Goal: Task Accomplishment & Management: Manage account settings

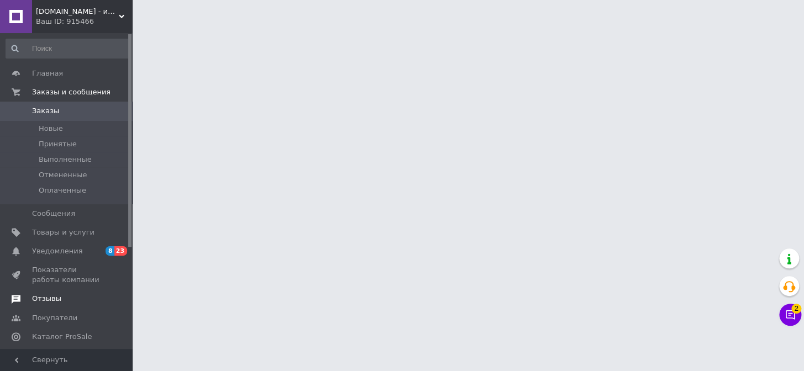
click at [54, 296] on span "Отзывы" at bounding box center [46, 299] width 29 height 10
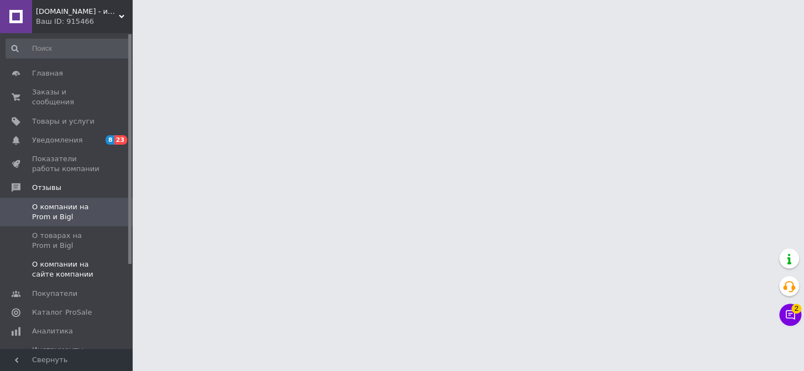
click at [70, 260] on span "О компании на сайте компании" at bounding box center [67, 270] width 70 height 20
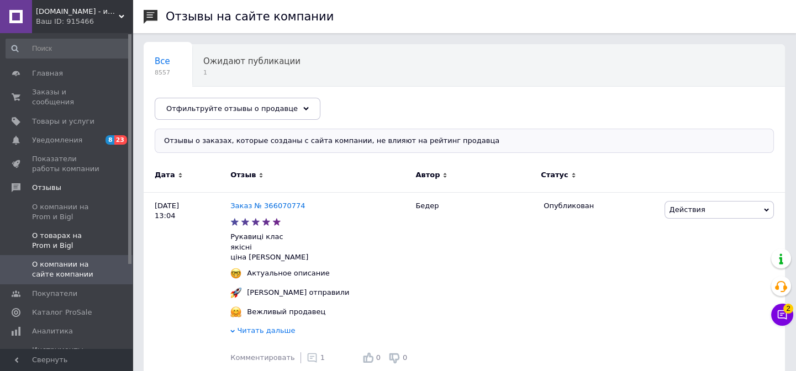
click at [75, 241] on link "О товарах на Prom и Bigl" at bounding box center [67, 241] width 135 height 29
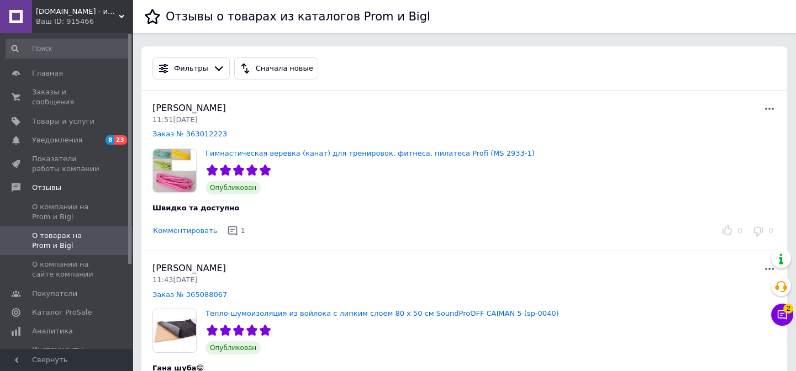
click at [79, 23] on div "Ваш ID: 915466" at bounding box center [84, 22] width 97 height 10
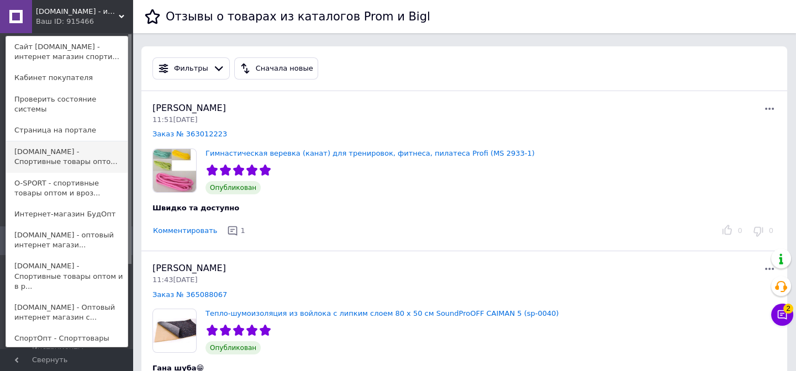
click at [72, 148] on link "SPORTOPT.ORG.UA - Спортивные товары опто..." at bounding box center [67, 156] width 122 height 31
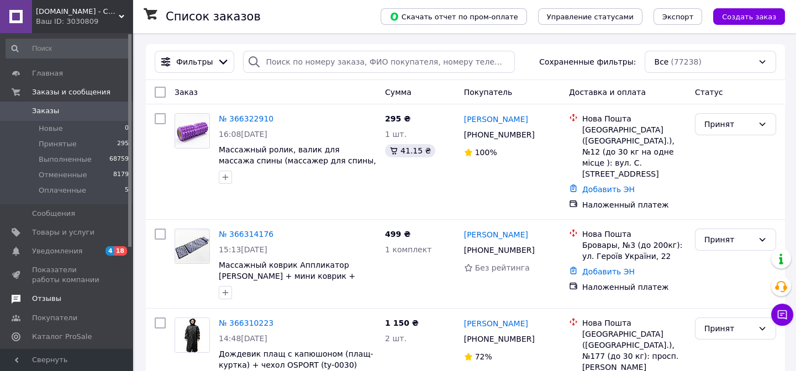
click at [44, 294] on span "Отзывы" at bounding box center [46, 299] width 29 height 10
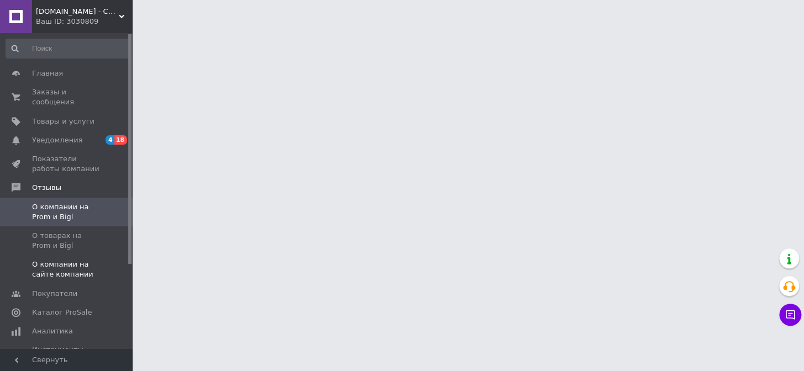
click at [57, 262] on span "О компании на сайте компании" at bounding box center [67, 270] width 70 height 20
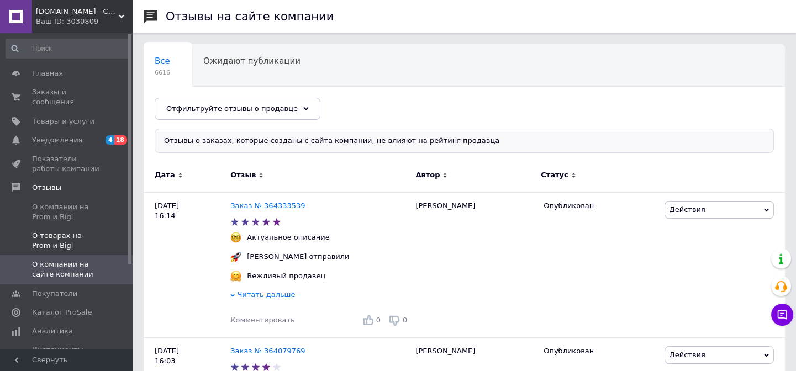
click at [60, 232] on span "О товарах на Prom и Bigl" at bounding box center [67, 241] width 70 height 20
